Goal: Check status

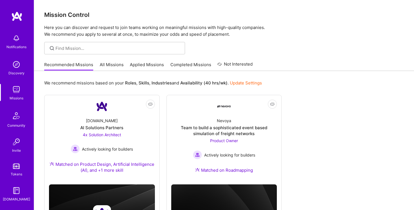
scroll to position [42, 0]
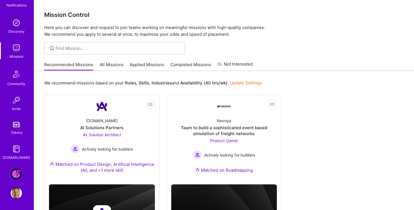
click at [16, 195] on img at bounding box center [16, 193] width 11 height 11
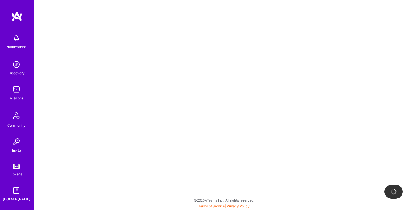
scroll to position [42, 0]
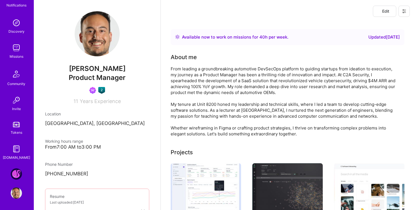
click at [15, 177] on img at bounding box center [16, 173] width 11 height 11
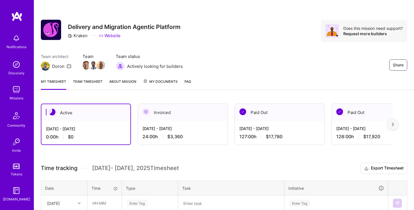
click at [165, 83] on span "My Documents" at bounding box center [160, 82] width 35 height 6
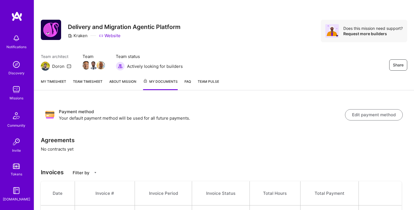
click at [385, 114] on button "Edit payment method" at bounding box center [374, 114] width 58 height 11
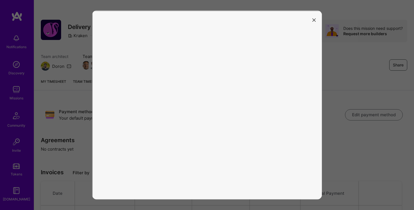
click at [314, 18] on icon "modal" at bounding box center [313, 19] width 3 height 3
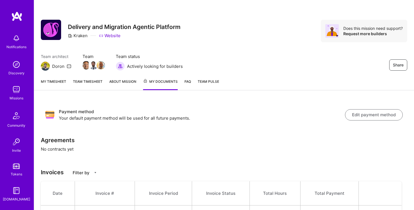
scroll to position [76, 0]
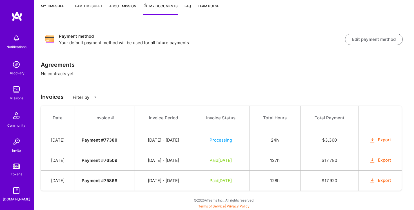
click at [225, 138] on span "Processing" at bounding box center [221, 139] width 23 height 5
drag, startPoint x: 225, startPoint y: 138, endPoint x: 290, endPoint y: 147, distance: 65.4
click at [292, 148] on tr "[DATE] Payment # 77388 [DATE] - [DATE] Processing 24h $ 3,360 Export" at bounding box center [221, 140] width 361 height 20
click at [290, 147] on td "24h" at bounding box center [275, 140] width 51 height 20
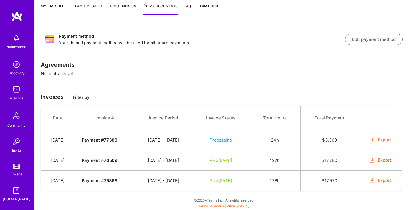
click at [334, 141] on td "$ 3,360" at bounding box center [329, 140] width 58 height 20
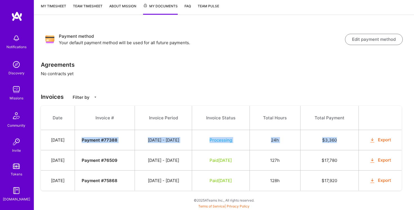
drag, startPoint x: 334, startPoint y: 141, endPoint x: 108, endPoint y: 137, distance: 225.4
click at [108, 137] on tr "[DATE] Payment # 77388 [DATE] - [DATE] Processing 24h $ 3,360 Export" at bounding box center [221, 140] width 361 height 20
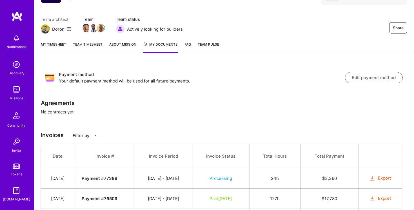
scroll to position [5, 0]
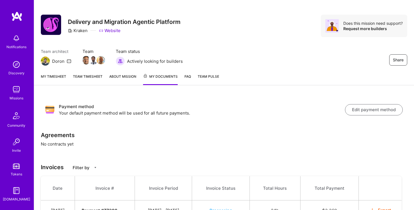
click at [358, 106] on button "Edit payment method" at bounding box center [374, 109] width 58 height 11
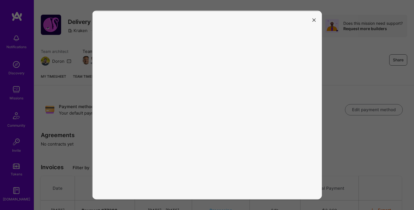
click at [314, 22] on button "modal" at bounding box center [314, 19] width 7 height 9
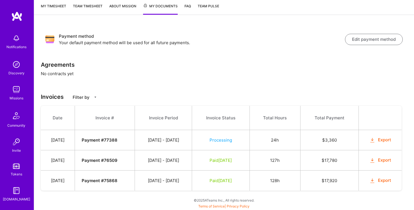
scroll to position [0, 0]
